Goal: Transaction & Acquisition: Purchase product/service

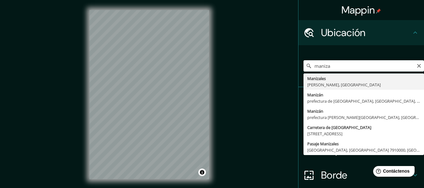
type input "Manizales, [GEOGRAPHIC_DATA], [GEOGRAPHIC_DATA]"
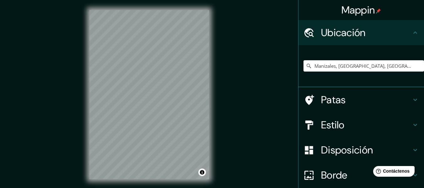
click at [411, 127] on icon at bounding box center [415, 125] width 8 height 8
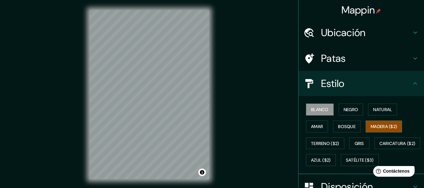
scroll to position [31, 0]
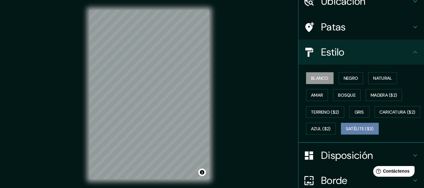
click at [345, 132] on font "Satélite ($3)" at bounding box center [359, 129] width 28 height 6
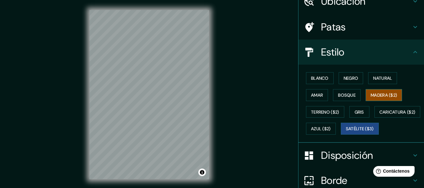
click at [366, 95] on button "Madera ($2)" at bounding box center [383, 95] width 36 height 12
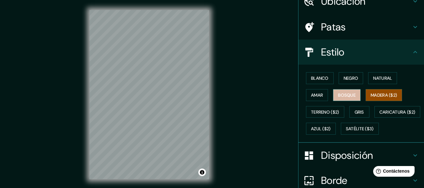
click at [341, 96] on font "Bosque" at bounding box center [347, 95] width 18 height 6
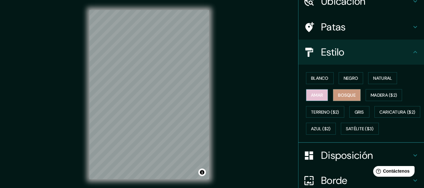
click at [318, 95] on font "Amar" at bounding box center [317, 95] width 12 height 6
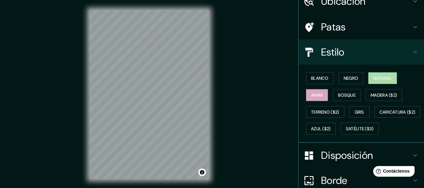
click at [377, 76] on font "Natural" at bounding box center [382, 78] width 19 height 6
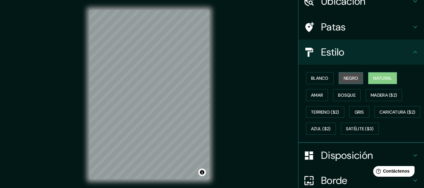
click at [349, 80] on font "Negro" at bounding box center [350, 78] width 15 height 6
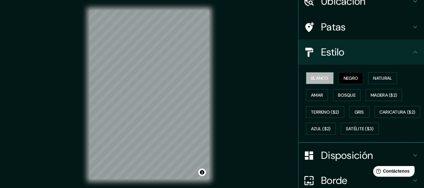
click at [320, 80] on font "Blanco" at bounding box center [320, 78] width 18 height 6
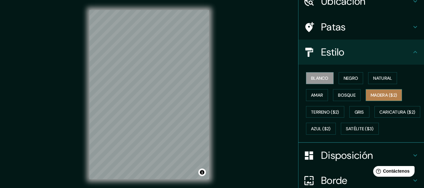
click at [372, 96] on font "Madera ($2)" at bounding box center [383, 95] width 26 height 6
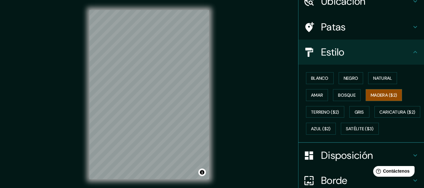
scroll to position [0, 0]
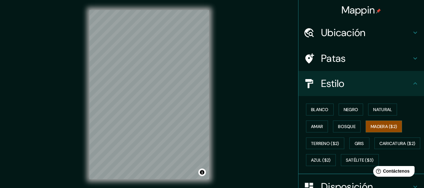
click at [366, 61] on h4 "Patas" at bounding box center [366, 58] width 90 height 13
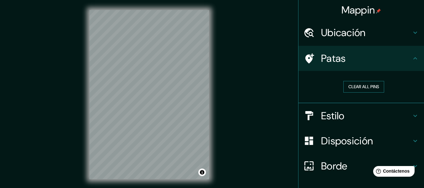
click at [364, 88] on button "Clear all pins" at bounding box center [363, 87] width 41 height 12
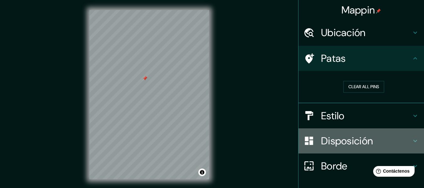
click at [363, 143] on font "Disposición" at bounding box center [347, 140] width 52 height 13
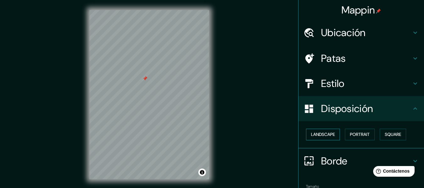
click at [333, 133] on button "Landscape" at bounding box center [323, 135] width 34 height 12
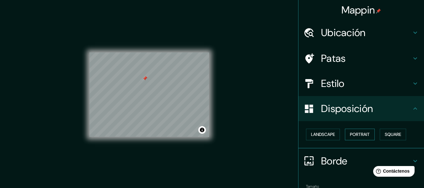
click at [351, 132] on button "Portrait" at bounding box center [360, 135] width 30 height 12
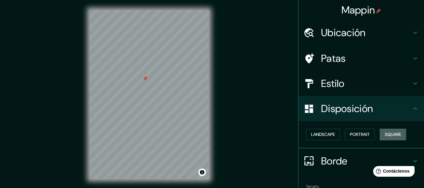
click at [379, 134] on button "Square" at bounding box center [392, 135] width 26 height 12
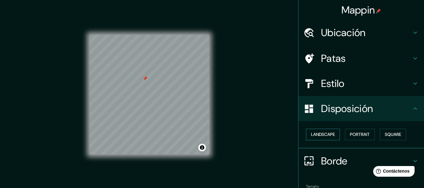
click at [318, 137] on button "Landscape" at bounding box center [323, 135] width 34 height 12
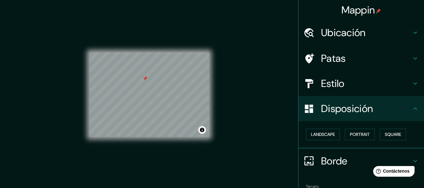
scroll to position [31, 0]
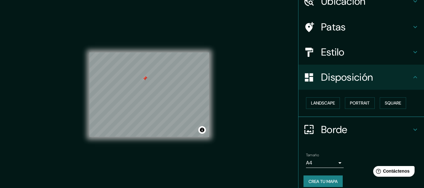
click at [358, 124] on h4 "Borde" at bounding box center [366, 129] width 90 height 13
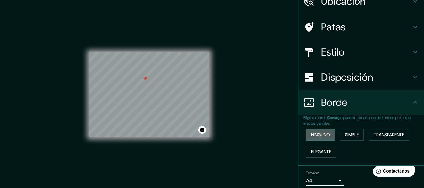
click at [322, 136] on font "Ninguno" at bounding box center [320, 135] width 19 height 6
click at [340, 133] on button "Simple" at bounding box center [352, 135] width 24 height 12
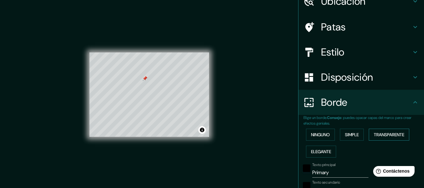
click at [393, 137] on font "Transparente" at bounding box center [388, 135] width 30 height 6
click at [320, 149] on font "Elegante" at bounding box center [321, 152] width 20 height 6
click at [319, 133] on font "Ninguno" at bounding box center [320, 135] width 19 height 6
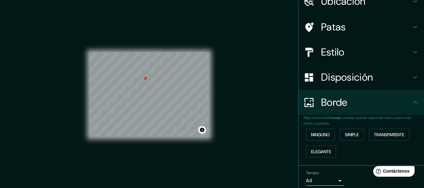
scroll to position [56, 0]
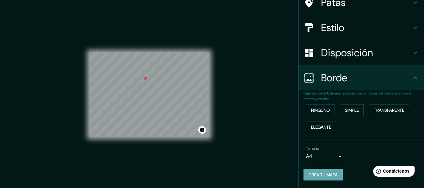
click at [328, 175] on font "Crea tu mapa" at bounding box center [322, 175] width 29 height 6
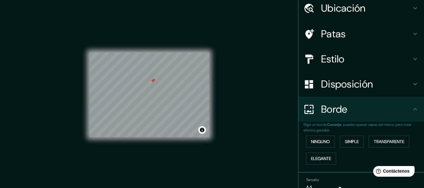
scroll to position [0, 0]
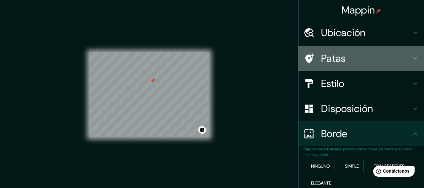
click at [353, 61] on h4 "Patas" at bounding box center [366, 58] width 90 height 13
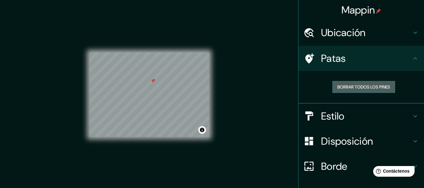
click at [381, 86] on font "Borrar todos los pines" at bounding box center [363, 87] width 53 height 6
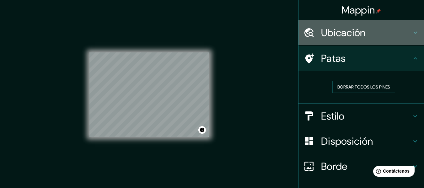
click at [340, 37] on font "Ubicación" at bounding box center [343, 32] width 45 height 13
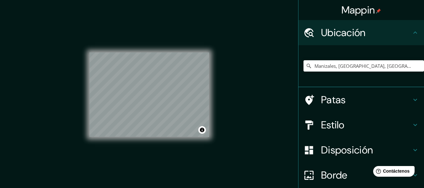
click at [412, 126] on icon at bounding box center [415, 125] width 8 height 8
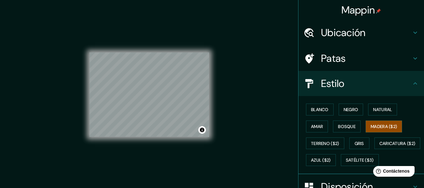
scroll to position [63, 0]
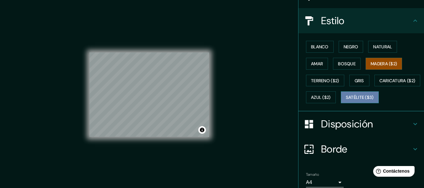
click at [345, 101] on font "Satélite ($3)" at bounding box center [359, 97] width 28 height 8
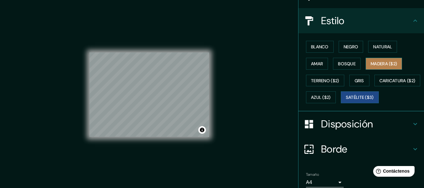
click at [374, 63] on font "Madera ($2)" at bounding box center [383, 64] width 26 height 6
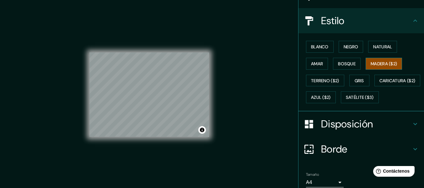
click at [373, 64] on font "Madera ($2)" at bounding box center [383, 64] width 26 height 6
click at [345, 100] on font "Satélite ($3)" at bounding box center [359, 98] width 28 height 6
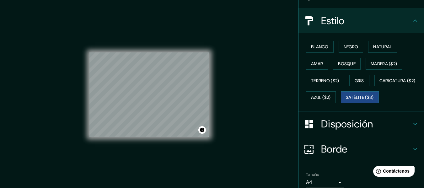
drag, startPoint x: 211, startPoint y: 89, endPoint x: 253, endPoint y: 83, distance: 43.0
click at [253, 84] on div "Mappin Ubicación Manizales, [PERSON_NAME], [GEOGRAPHIC_DATA] Patas Estilo Blanc…" at bounding box center [212, 99] width 424 height 199
click at [382, 63] on font "Madera ($2)" at bounding box center [383, 64] width 26 height 6
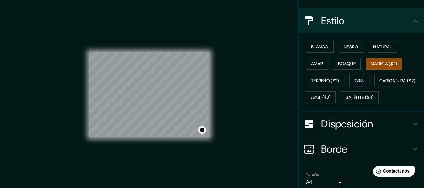
click at [268, 78] on div "Mappin Ubicación Manizales, [PERSON_NAME], [GEOGRAPHIC_DATA] Patas Estilo Blanc…" at bounding box center [212, 99] width 424 height 199
